Goal: Information Seeking & Learning: Check status

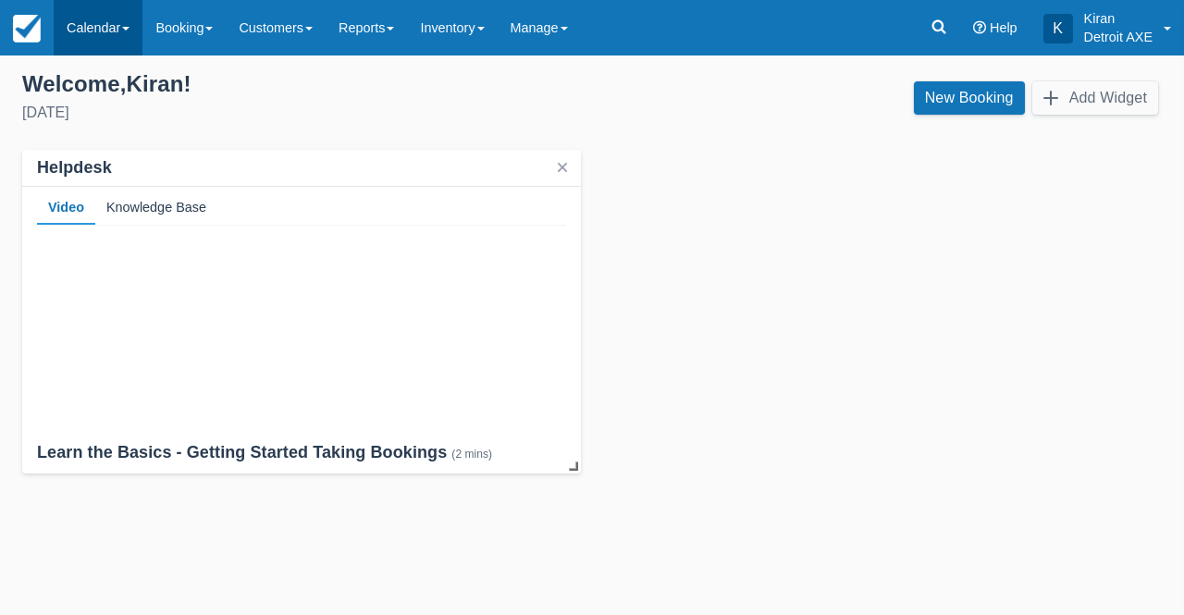
click at [121, 23] on link "Calendar" at bounding box center [98, 27] width 89 height 55
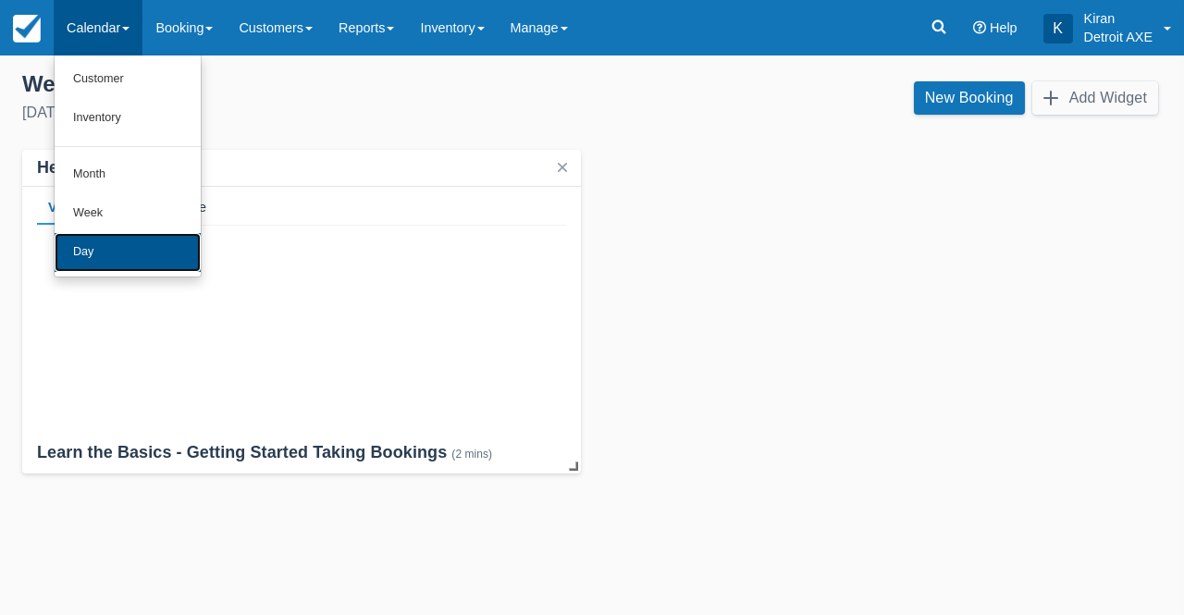
click at [111, 254] on link "Day" at bounding box center [128, 252] width 146 height 39
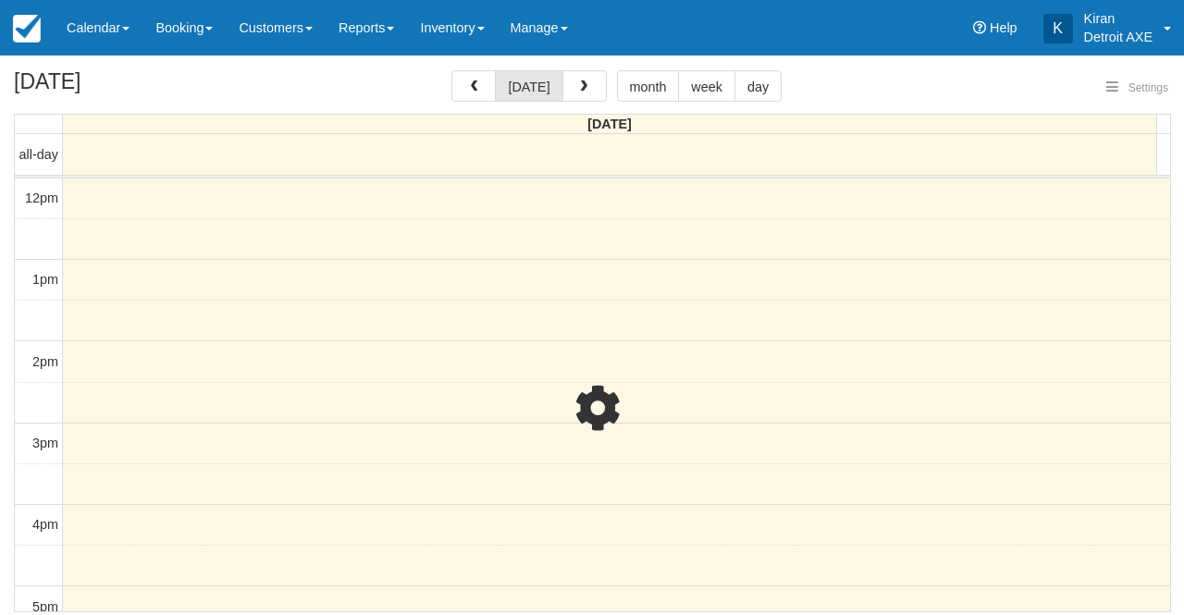
select select
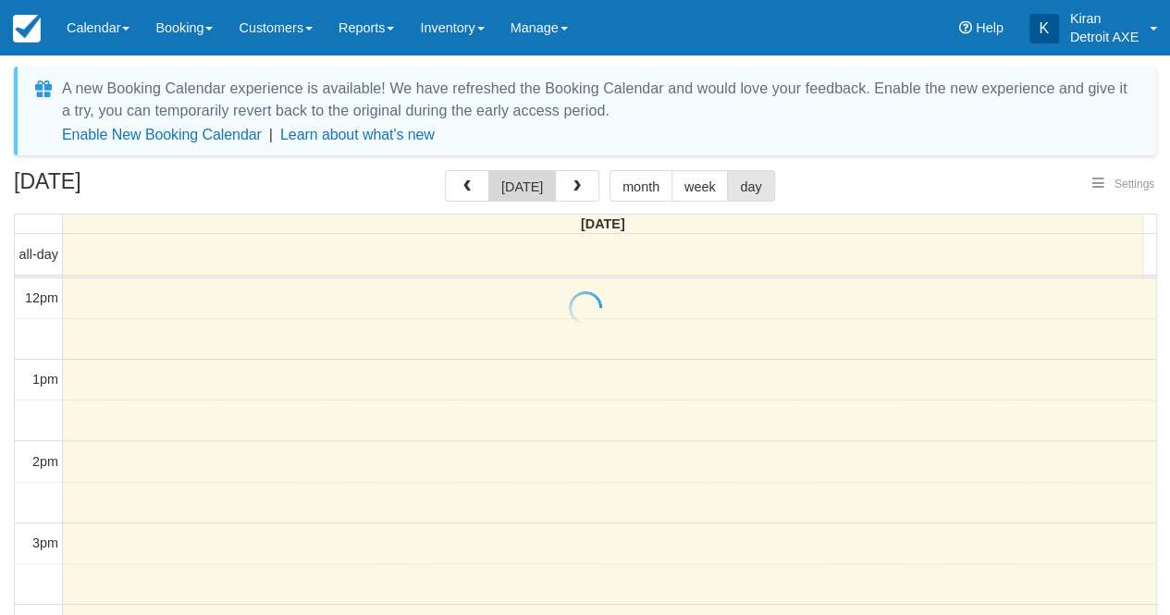
select select
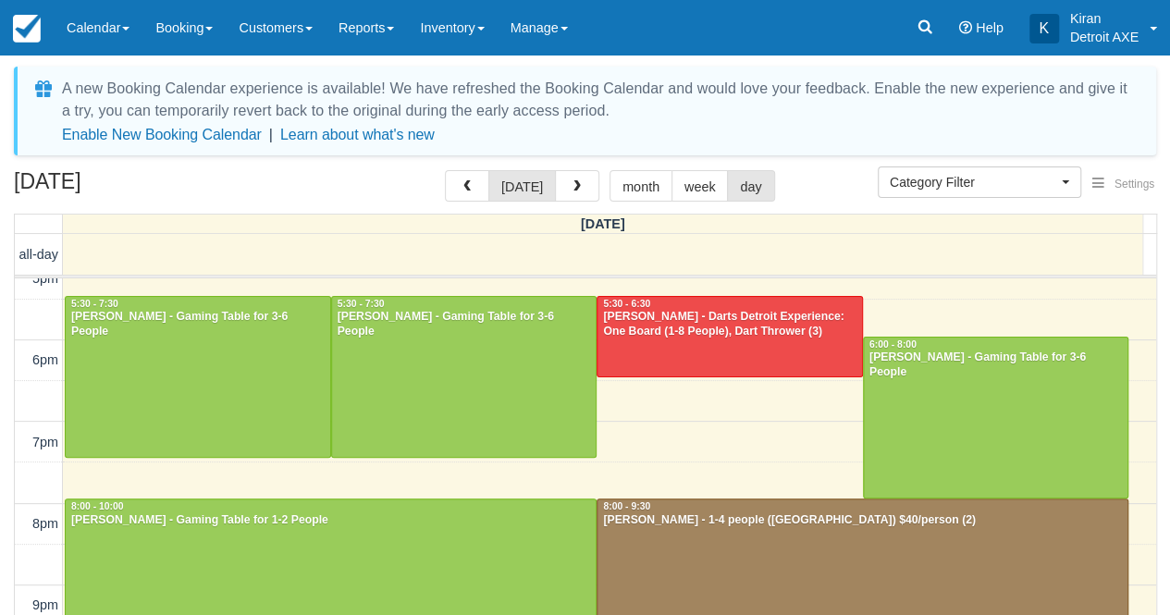
scroll to position [431, 0]
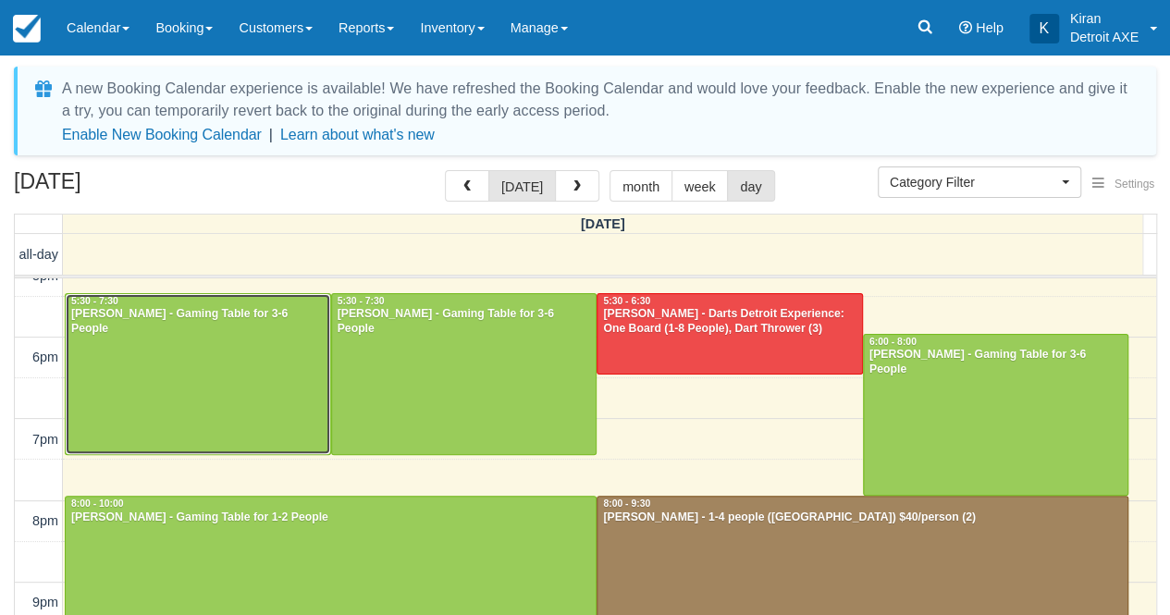
click at [182, 338] on div at bounding box center [198, 374] width 264 height 160
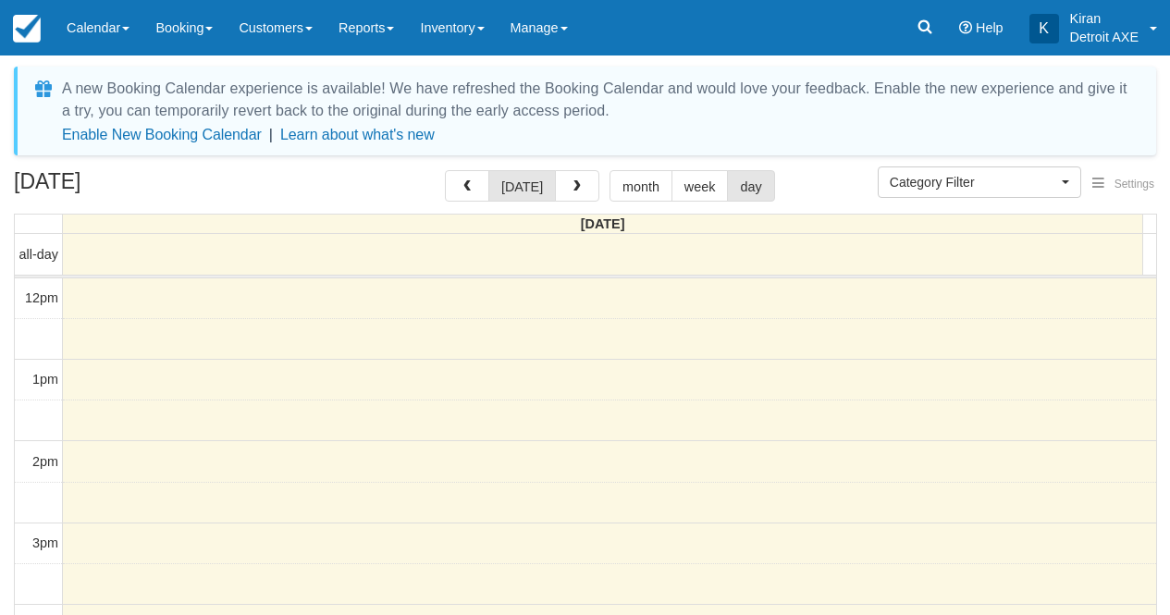
select select
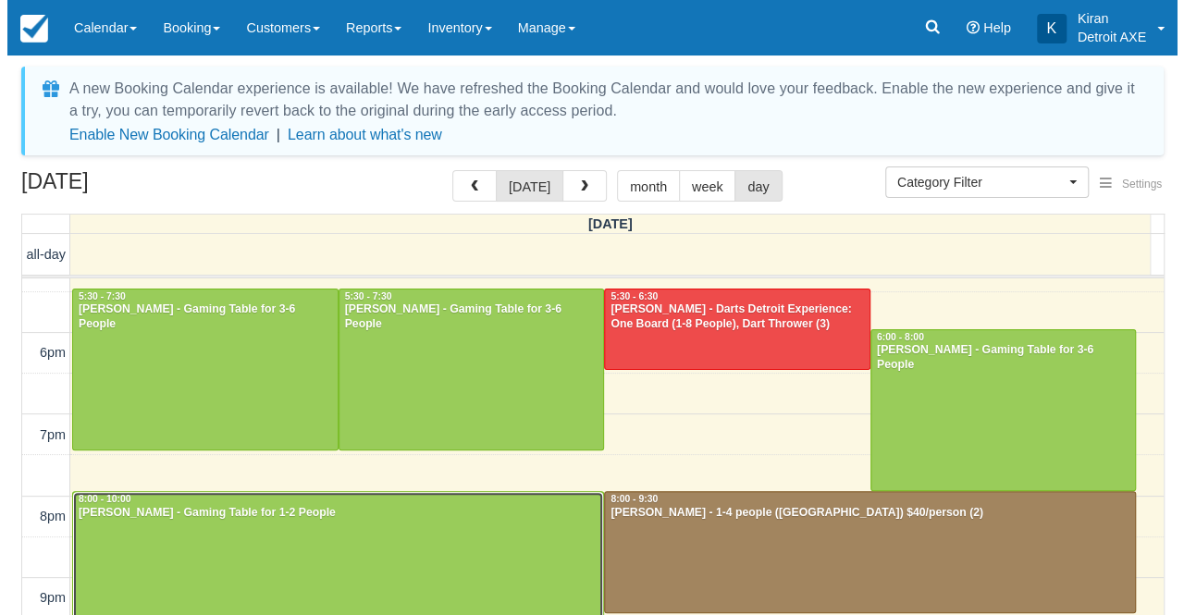
scroll to position [436, 0]
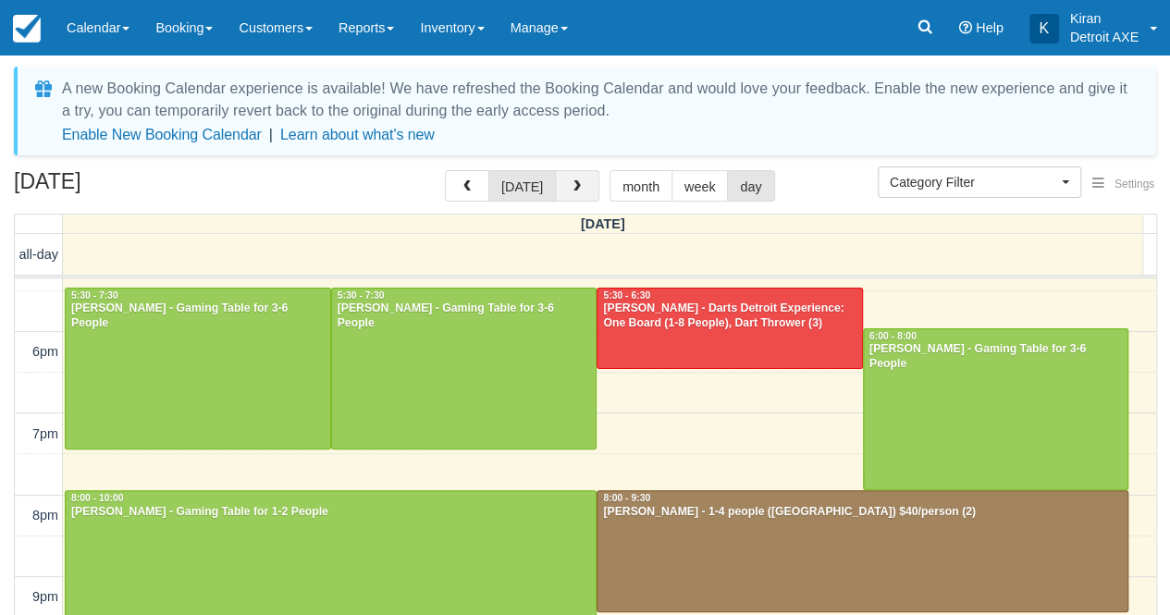
click at [573, 182] on span "button" at bounding box center [577, 186] width 13 height 13
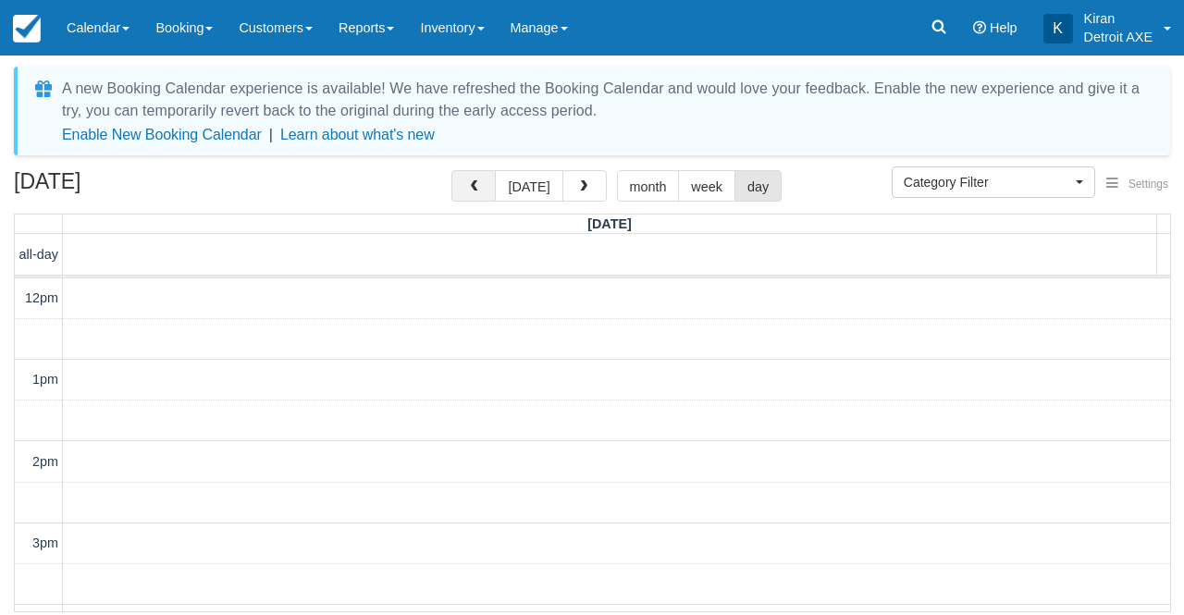
click at [488, 187] on button "button" at bounding box center [473, 185] width 44 height 31
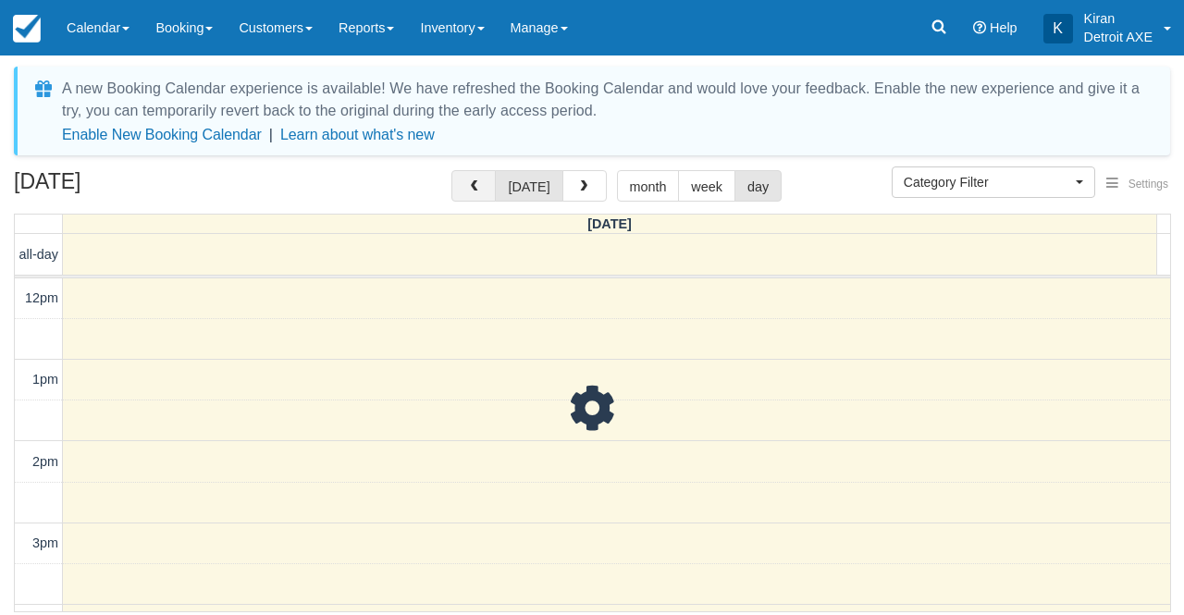
click at [488, 187] on button "button" at bounding box center [473, 185] width 44 height 31
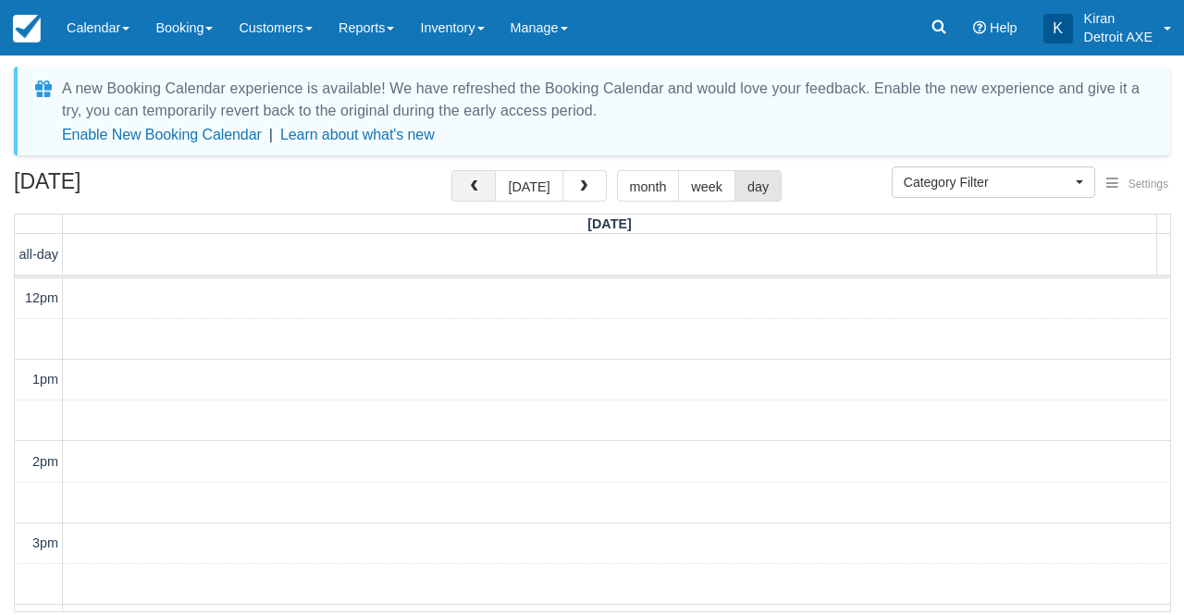
click at [488, 187] on button "button" at bounding box center [473, 185] width 44 height 31
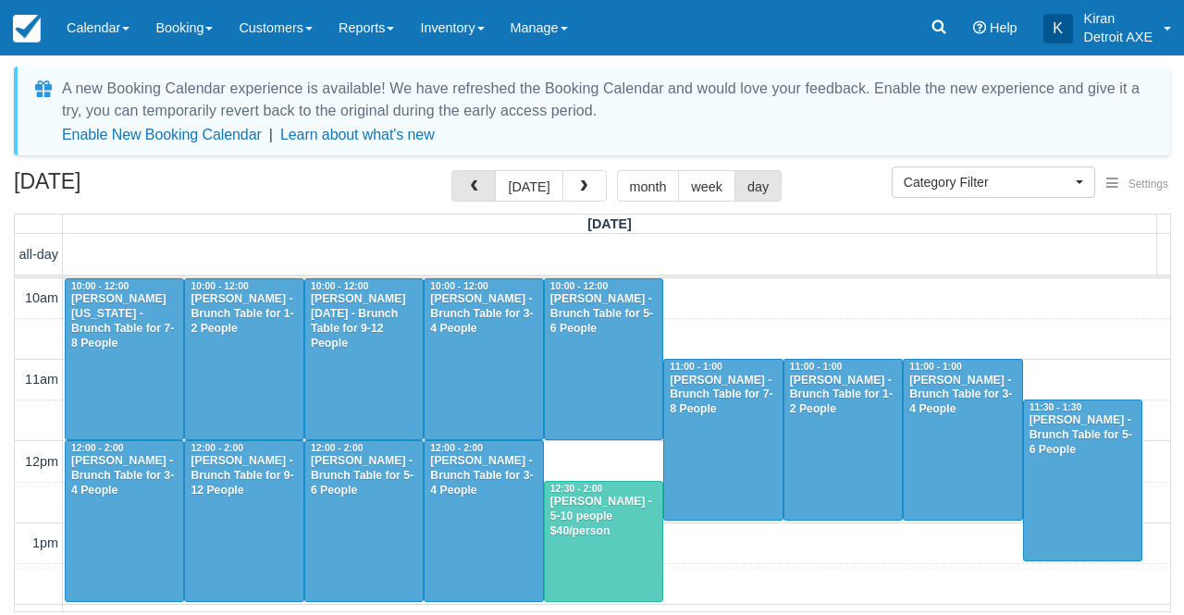
click at [488, 187] on button "button" at bounding box center [473, 185] width 44 height 31
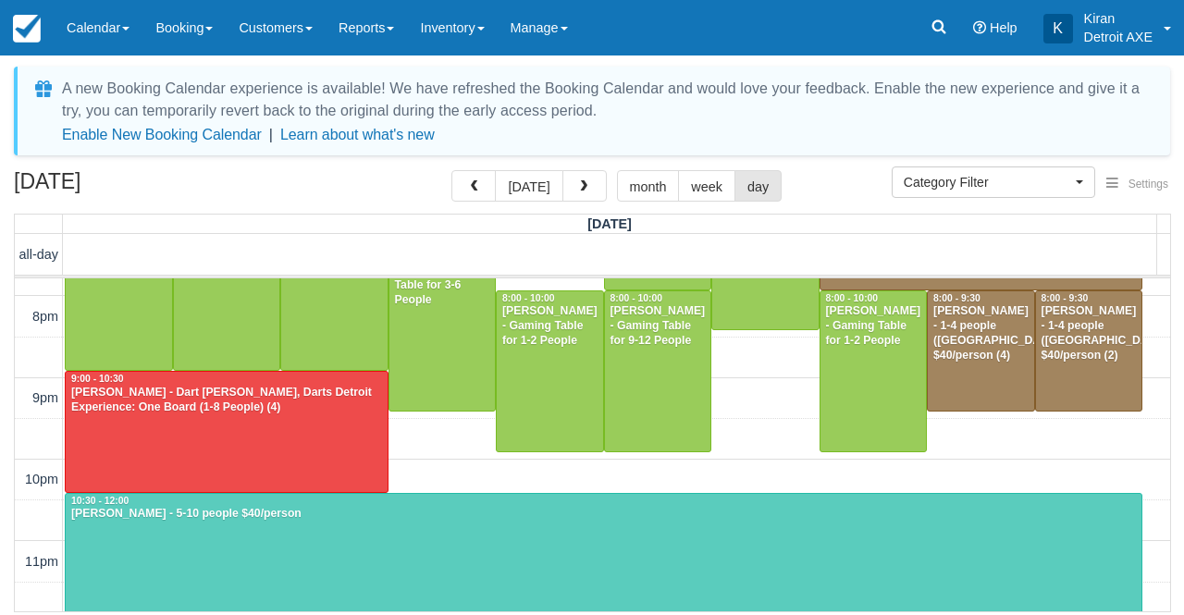
scroll to position [801, 0]
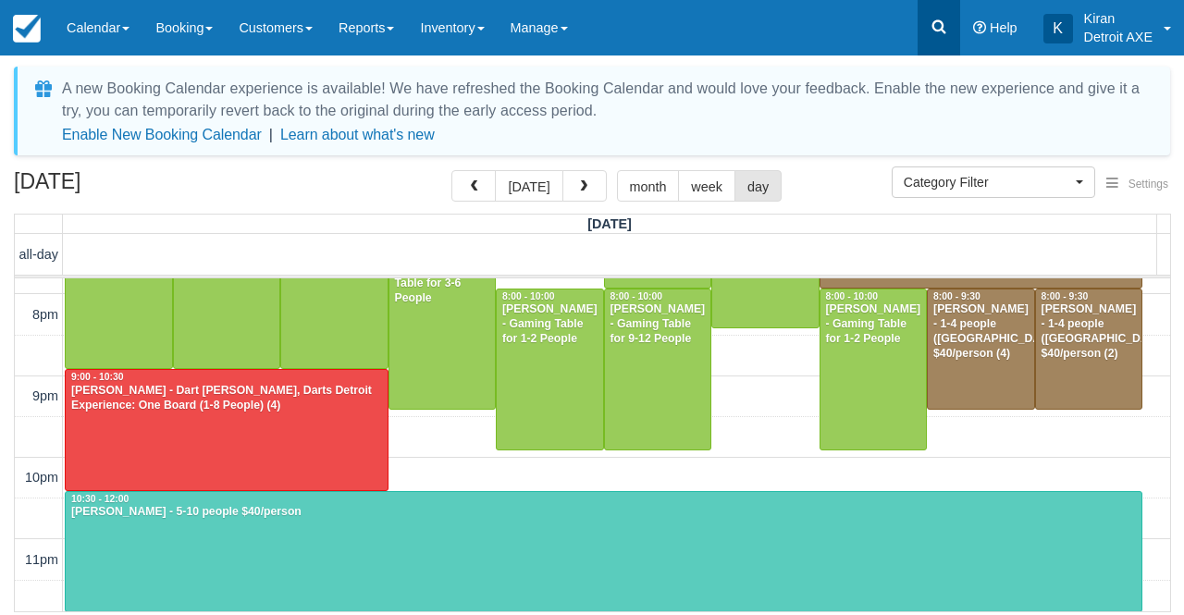
click at [952, 11] on link at bounding box center [938, 27] width 43 height 55
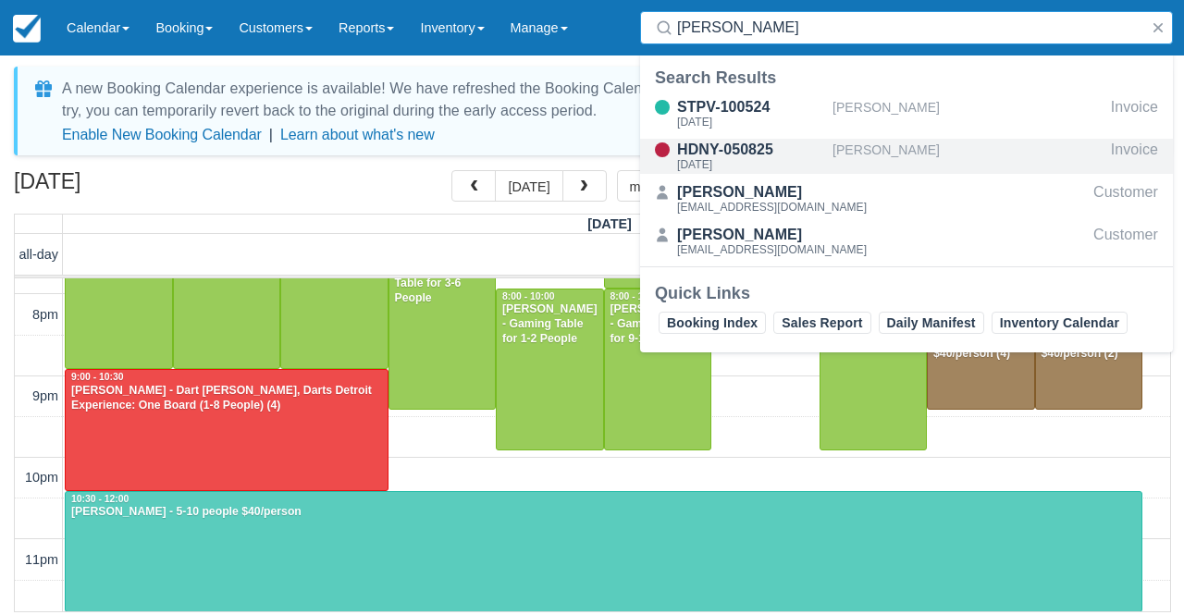
type input "kiana"
click at [898, 158] on div "Kiana Griffin" at bounding box center [967, 156] width 271 height 35
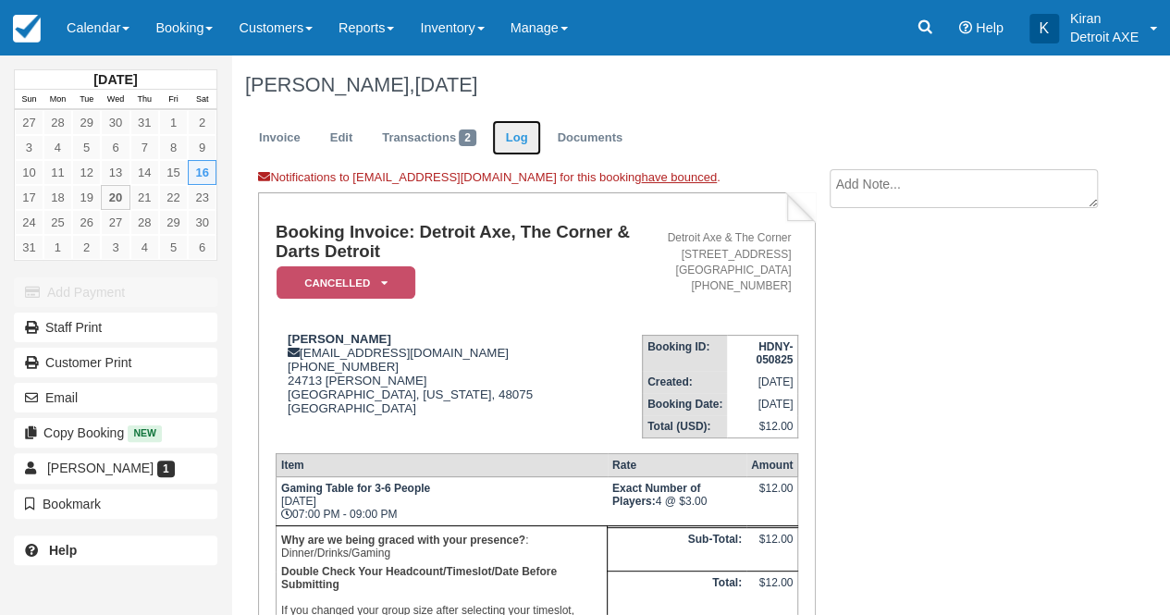
click at [518, 135] on link "Log" at bounding box center [517, 138] width 50 height 36
